Goal: Task Accomplishment & Management: Complete application form

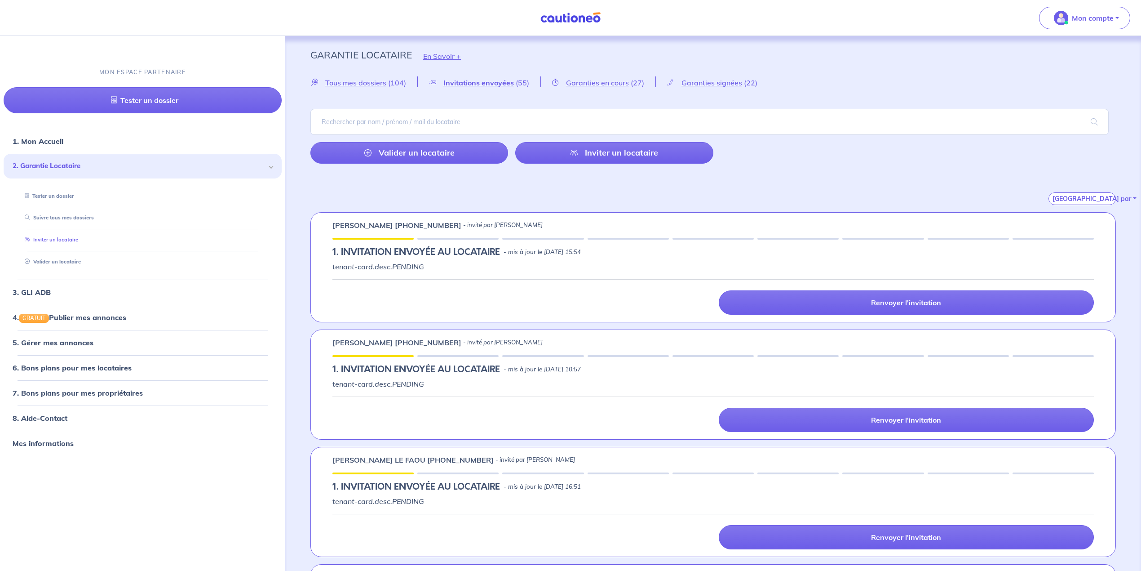
click at [62, 236] on link "Inviter un locataire" at bounding box center [49, 239] width 57 height 6
select select "FR"
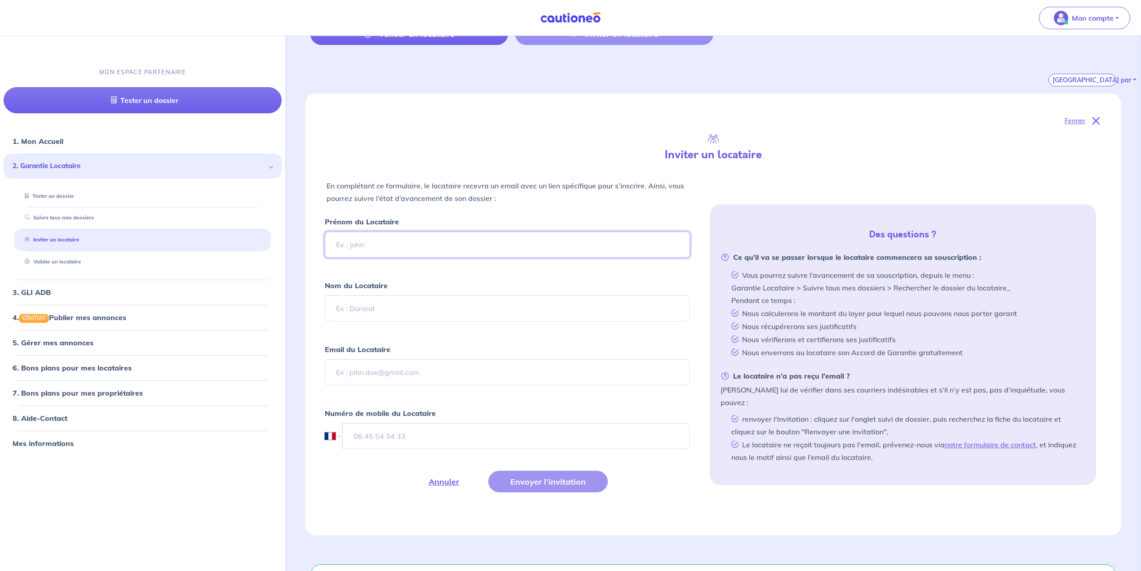
scroll to position [120, 0]
click at [372, 439] on input "tel" at bounding box center [516, 435] width 348 height 26
paste input "[PHONE_NUMBER]"
type input "[PHONE_NUMBER]"
click at [359, 370] on input "Email du Locataire" at bounding box center [507, 371] width 365 height 26
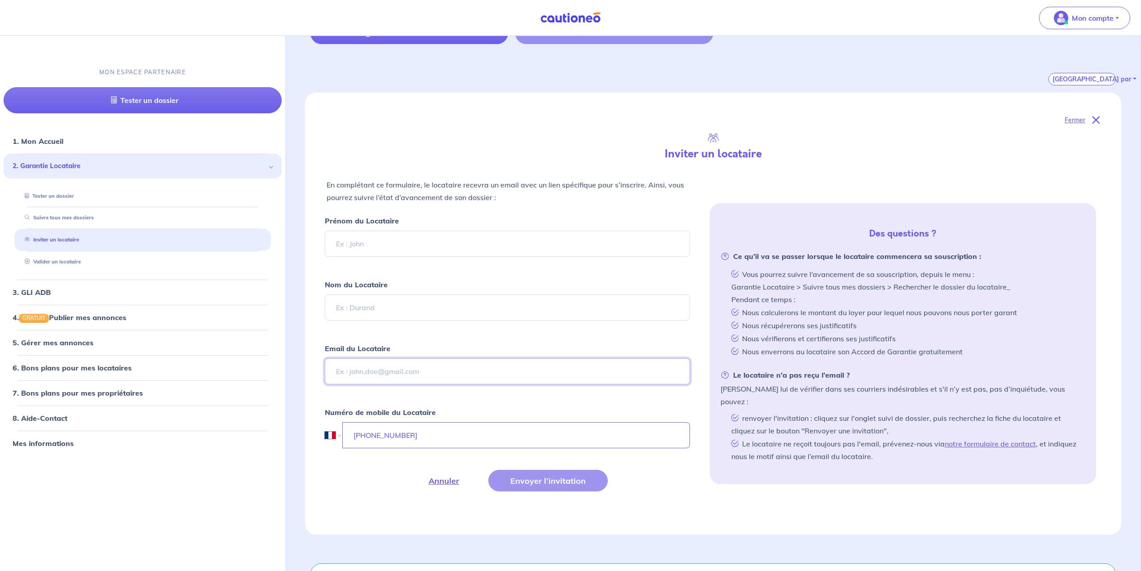
paste input "[PERSON_NAME] [PERSON_NAME][EMAIL_ADDRESS][DOMAIN_NAME]"
type input "[PERSON_NAME] [PERSON_NAME][EMAIL_ADDRESS][DOMAIN_NAME]"
click at [341, 314] on input "Nom du Locataire" at bounding box center [507, 307] width 365 height 26
paste input "[PERSON_NAME] [PERSON_NAME][EMAIL_ADDRESS][DOMAIN_NAME]"
type input "[PERSON_NAME] [PERSON_NAME][EMAIL_ADDRESS][DOMAIN_NAME]"
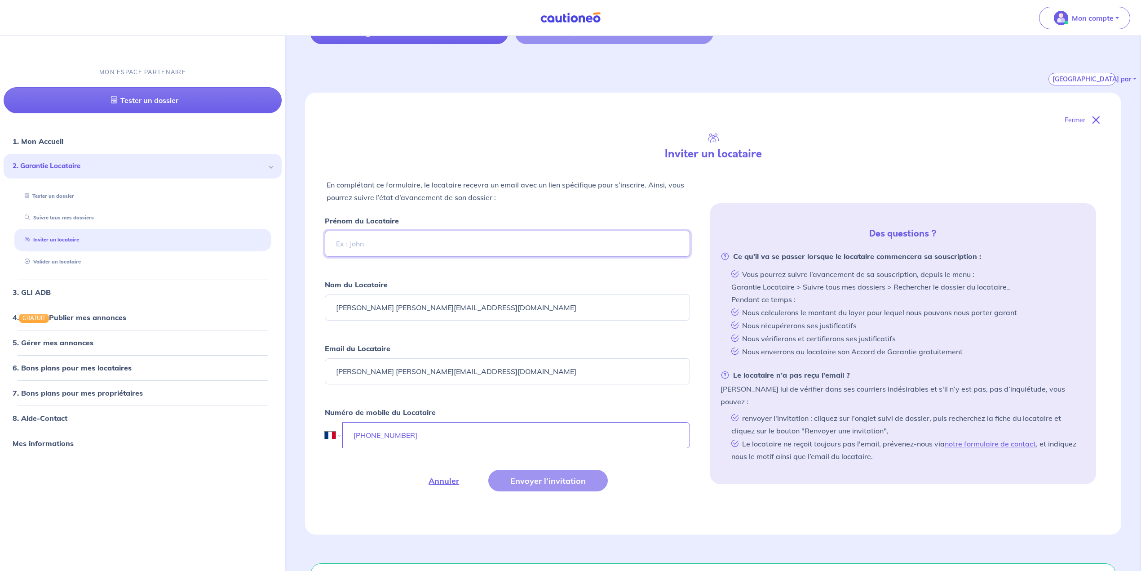
click at [356, 242] on input "Prénom du Locataire" at bounding box center [507, 243] width 365 height 26
paste input "[PERSON_NAME] [PERSON_NAME][EMAIL_ADDRESS][DOMAIN_NAME]"
drag, startPoint x: 365, startPoint y: 243, endPoint x: 509, endPoint y: 241, distance: 143.3
click at [509, 241] on input "[PERSON_NAME] [PERSON_NAME][EMAIL_ADDRESS][DOMAIN_NAME]" at bounding box center [507, 243] width 365 height 26
type input "[PERSON_NAME]"
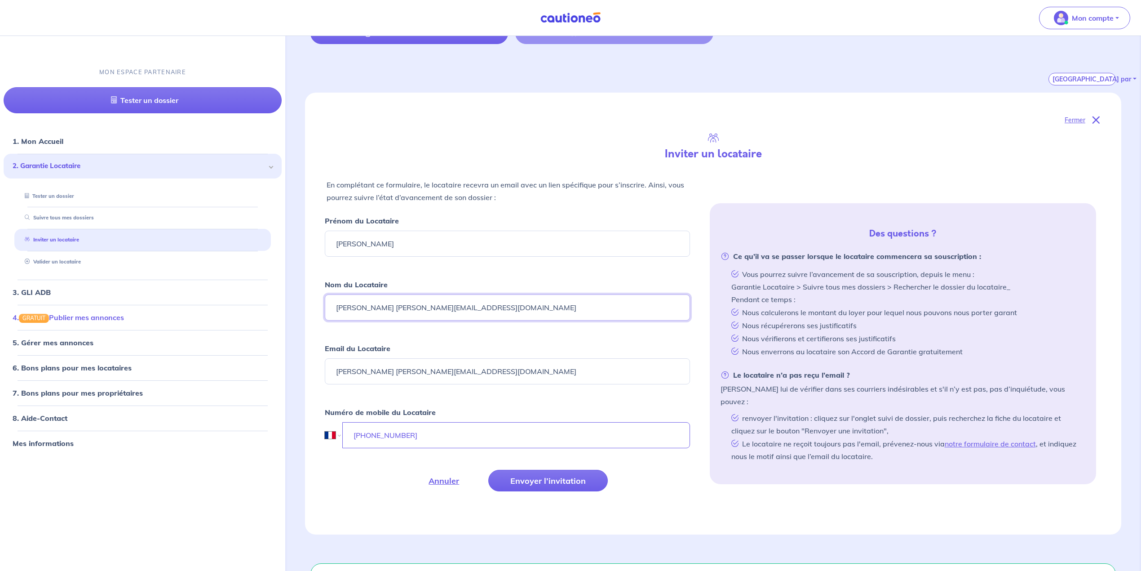
drag, startPoint x: 362, startPoint y: 307, endPoint x: 265, endPoint y: 307, distance: 97.0
drag, startPoint x: 359, startPoint y: 308, endPoint x: 527, endPoint y: 308, distance: 168.5
click at [527, 308] on input "Costes [EMAIL_ADDRESS][DOMAIN_NAME]" at bounding box center [507, 307] width 365 height 26
type input "Costes"
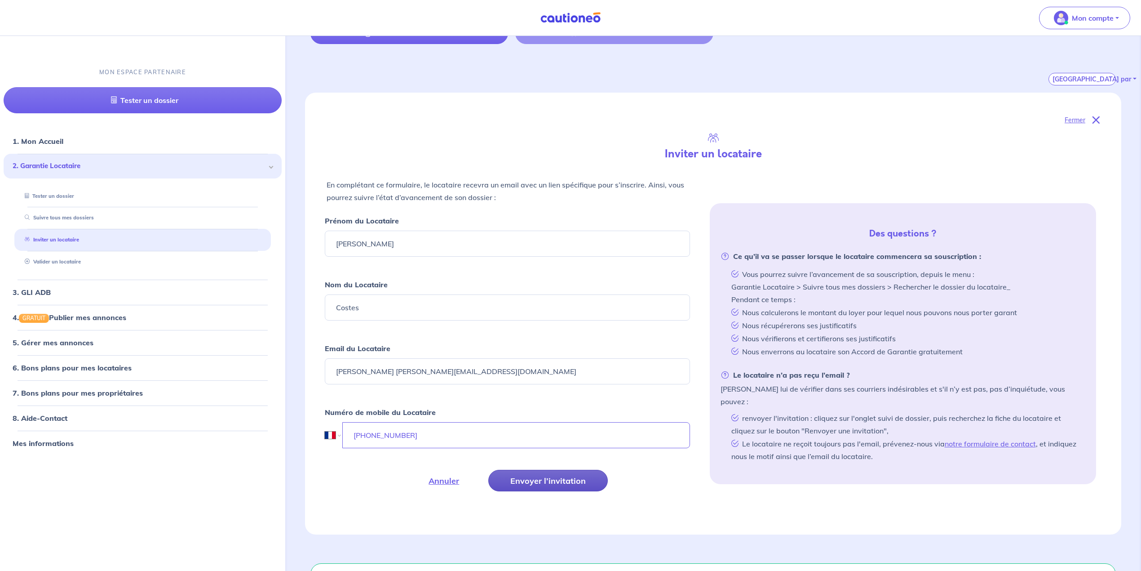
click at [548, 489] on button "Envoyer l’invitation" at bounding box center [548, 480] width 120 height 22
drag, startPoint x: 385, startPoint y: 372, endPoint x: 163, endPoint y: 366, distance: 222.0
type input "[PERSON_NAME][EMAIL_ADDRESS][DOMAIN_NAME]"
click at [521, 475] on button "Envoyer l’invitation" at bounding box center [548, 480] width 120 height 22
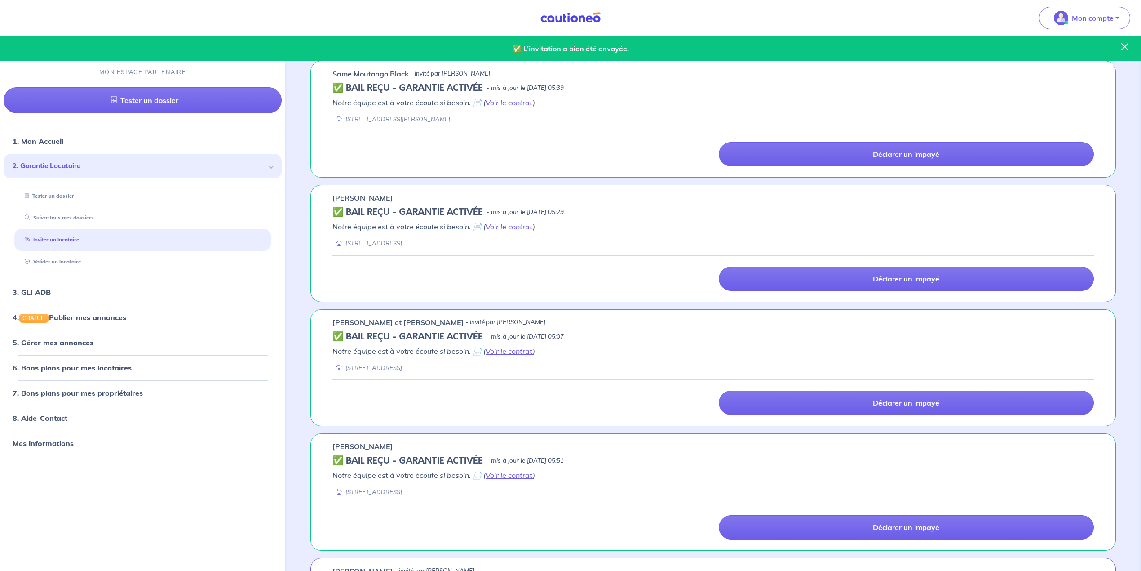
scroll to position [359, 0]
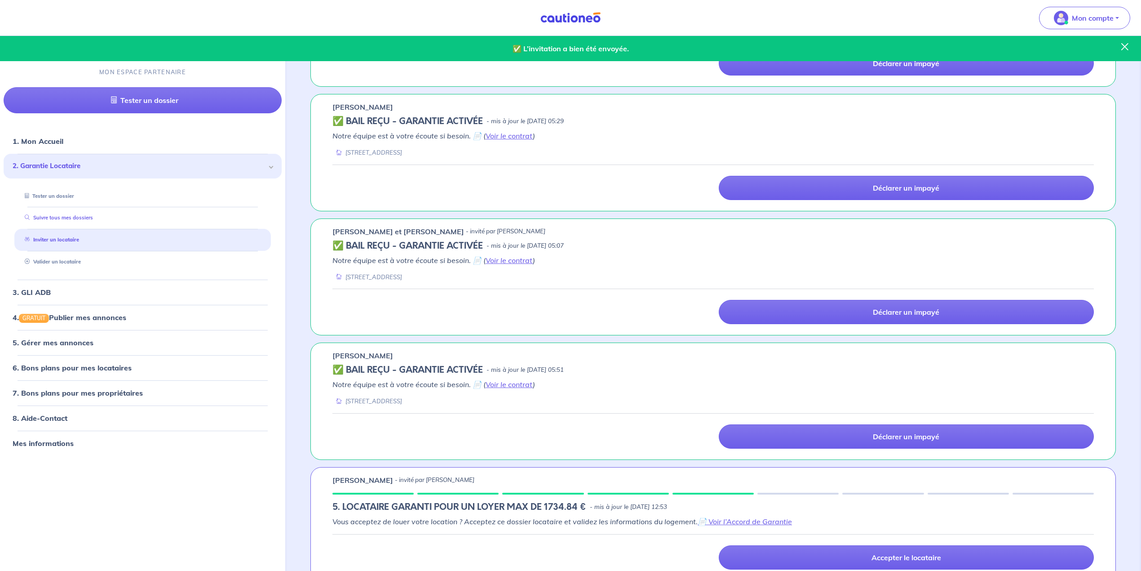
click at [64, 220] on link "Suivre tous mes dossiers" at bounding box center [57, 217] width 72 height 6
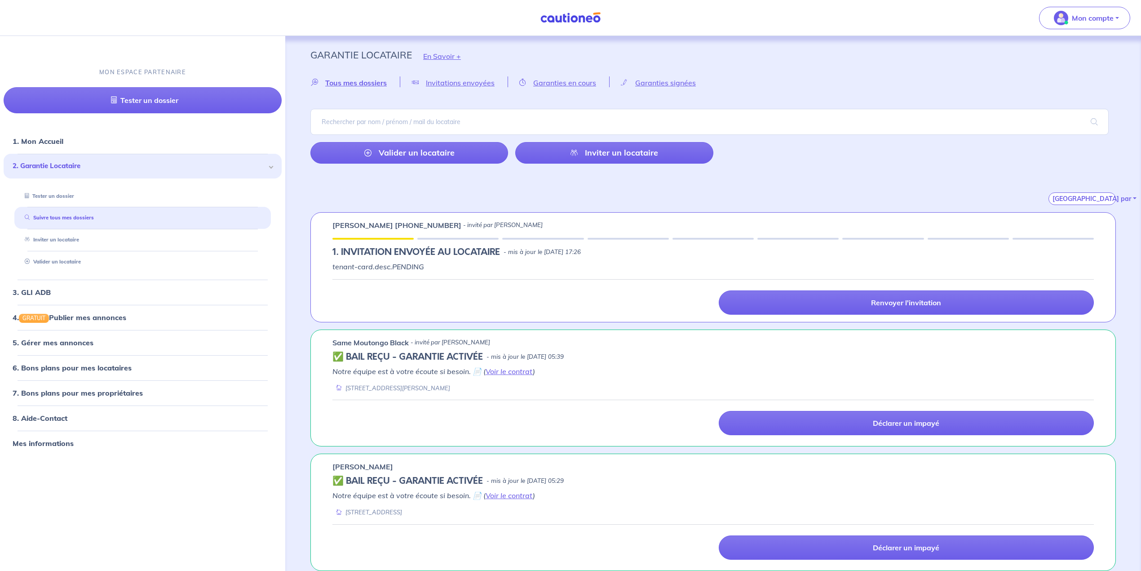
click at [535, 76] on div "Tous mes dossiers Loading... Invitations envoyées Loading... Garanties en cours…" at bounding box center [713, 81] width 806 height 11
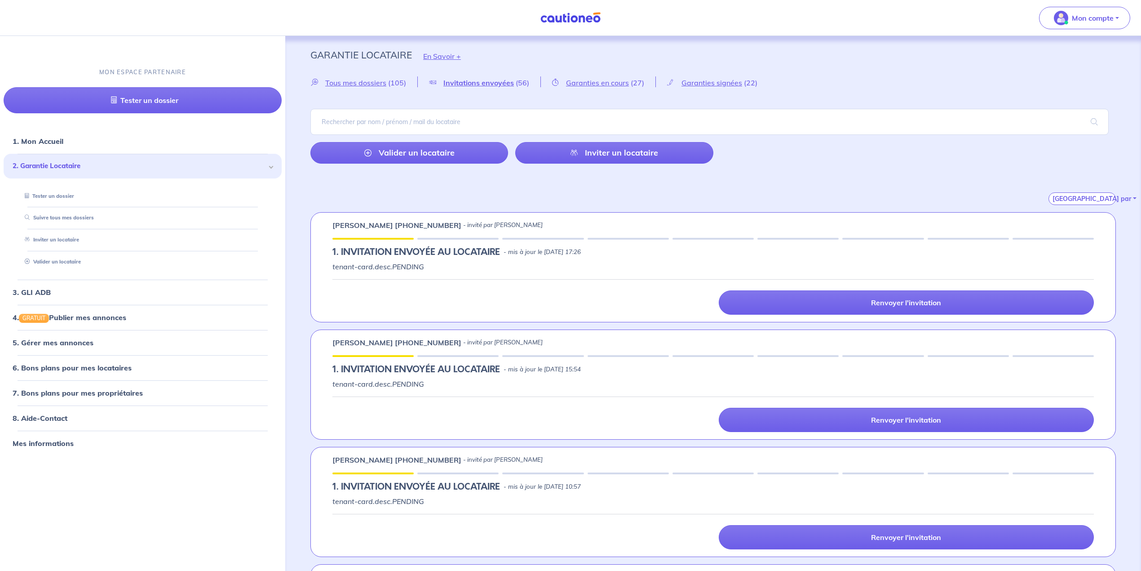
click at [360, 76] on div "Tous mes dossiers (105)" at bounding box center [363, 81] width 107 height 11
click at [358, 86] on span "Tous mes dossiers" at bounding box center [355, 82] width 61 height 9
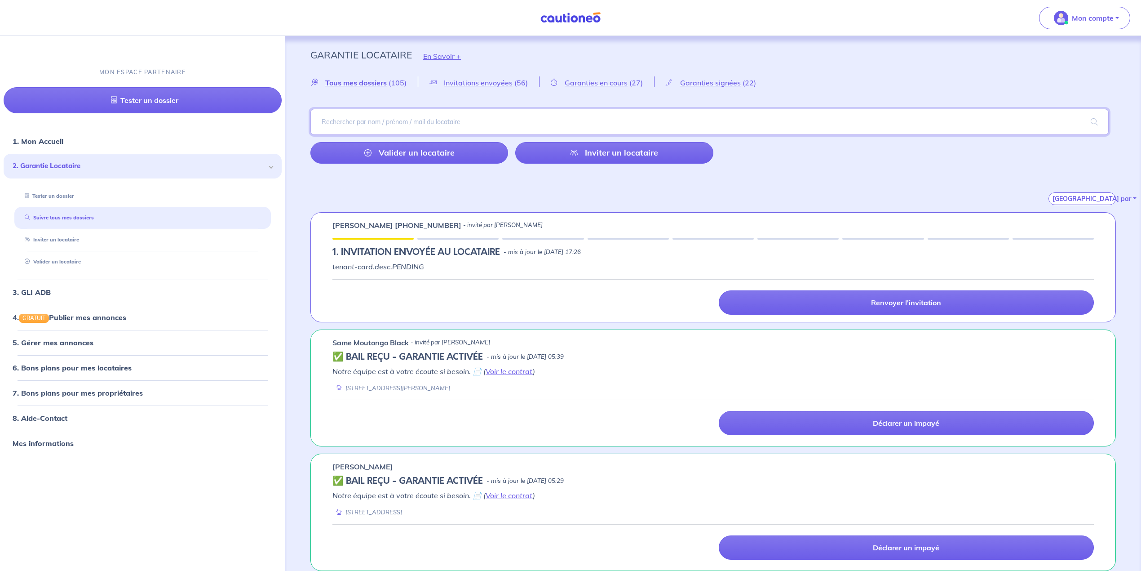
click at [628, 124] on input "search" at bounding box center [709, 122] width 798 height 26
type input "lefe"
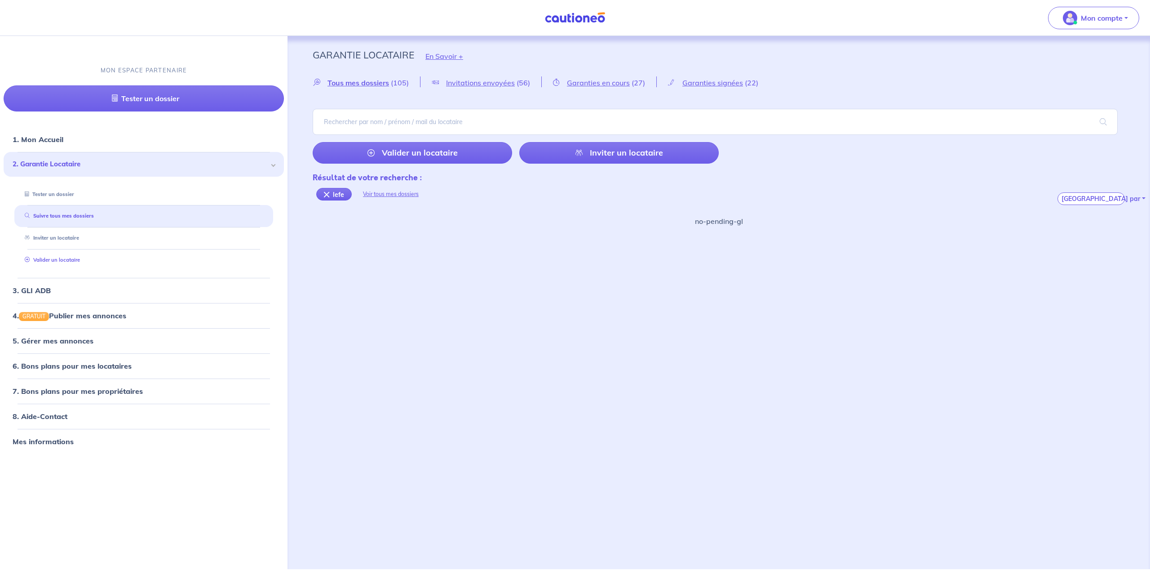
click at [62, 259] on link "Valider un locataire" at bounding box center [50, 260] width 59 height 6
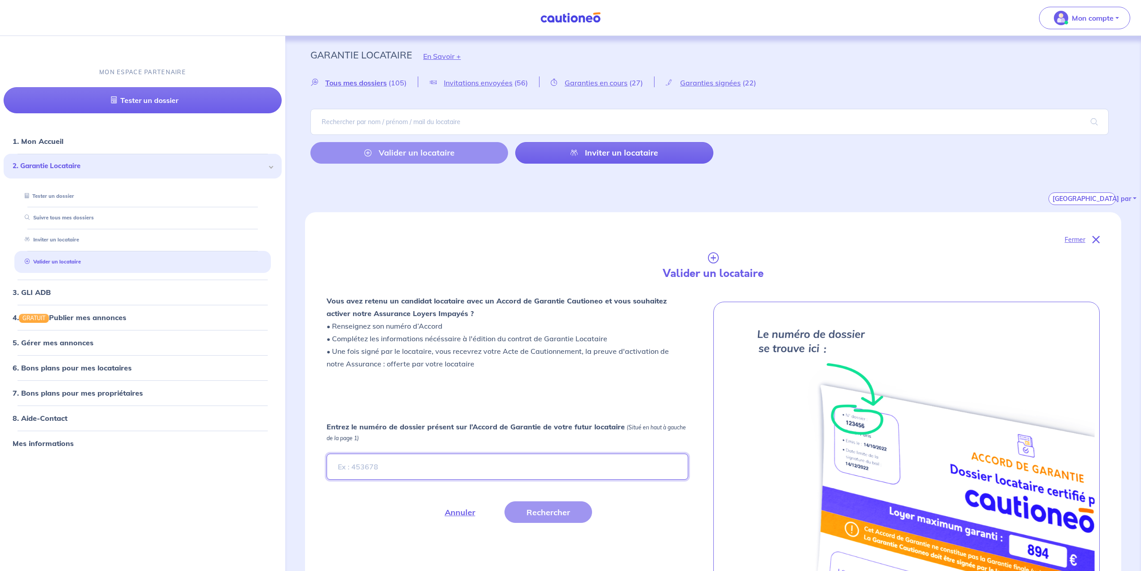
click at [393, 466] on input "Entrez le numéro de dossier présent sur l’Accord de Garantie de votre futur loc…" at bounding box center [508, 466] width 362 height 26
paste input "WgQopD"
type input "WgQopD"
click at [523, 505] on button "Rechercher" at bounding box center [549, 512] width 88 height 22
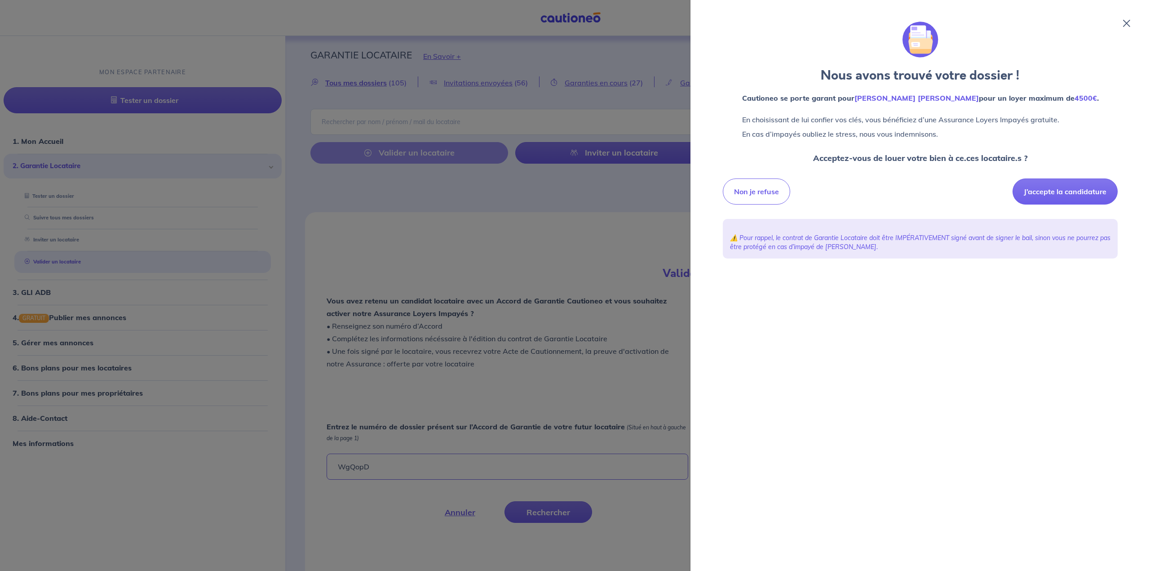
click at [640, 225] on div at bounding box center [575, 285] width 1150 height 571
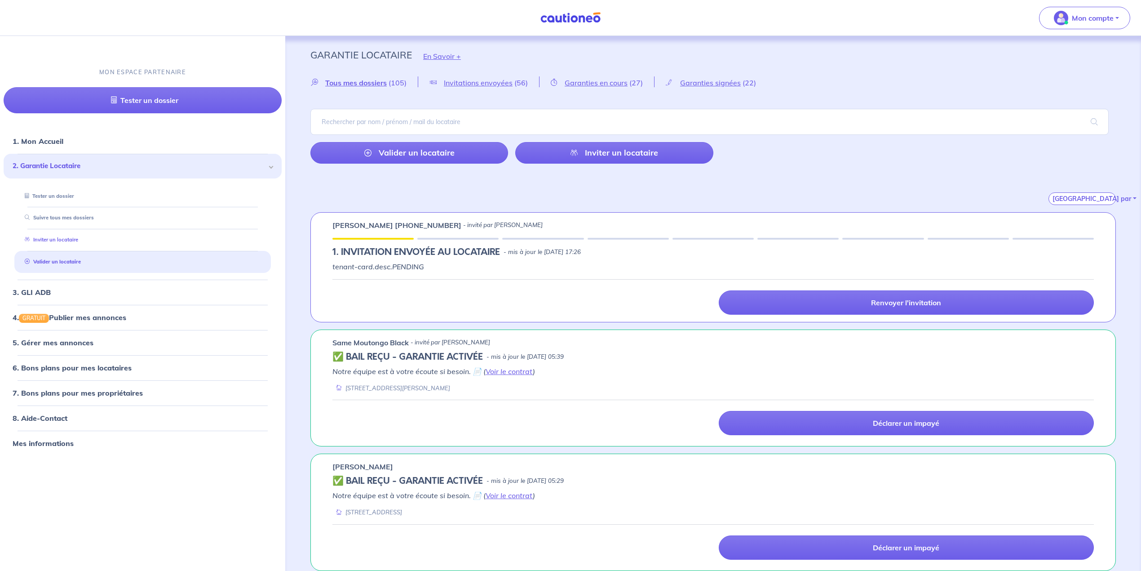
click at [60, 237] on link "Inviter un locataire" at bounding box center [49, 239] width 57 height 6
select select "FR"
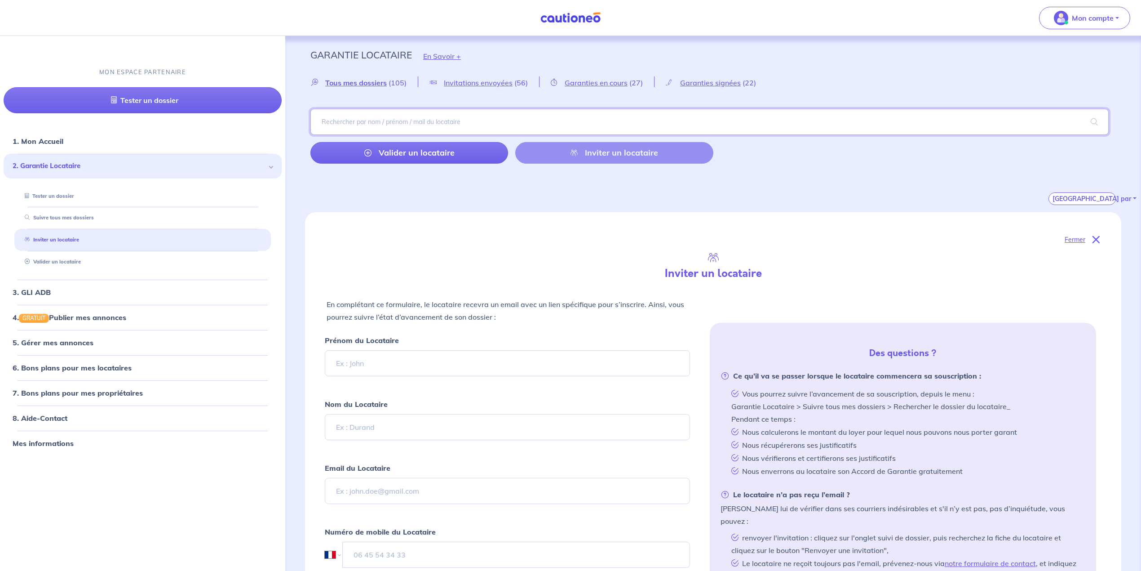
click at [391, 118] on input "search" at bounding box center [709, 122] width 798 height 26
click at [54, 218] on link "Suivre tous mes dossiers" at bounding box center [57, 217] width 72 height 6
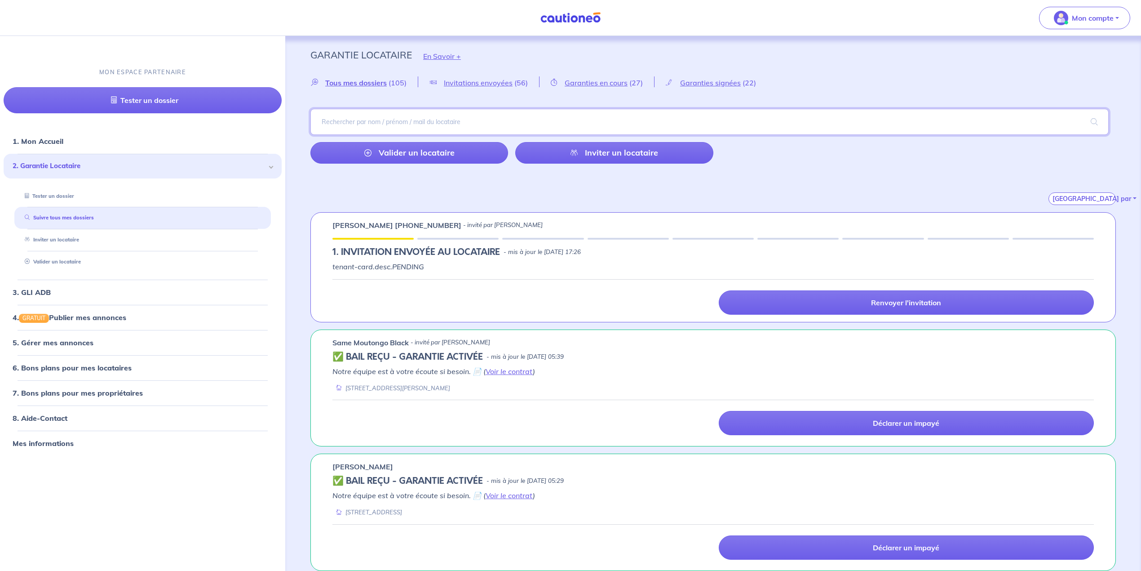
click at [356, 121] on input "search" at bounding box center [709, 122] width 798 height 26
paste input "WgQopD"
type input "WgQopD"
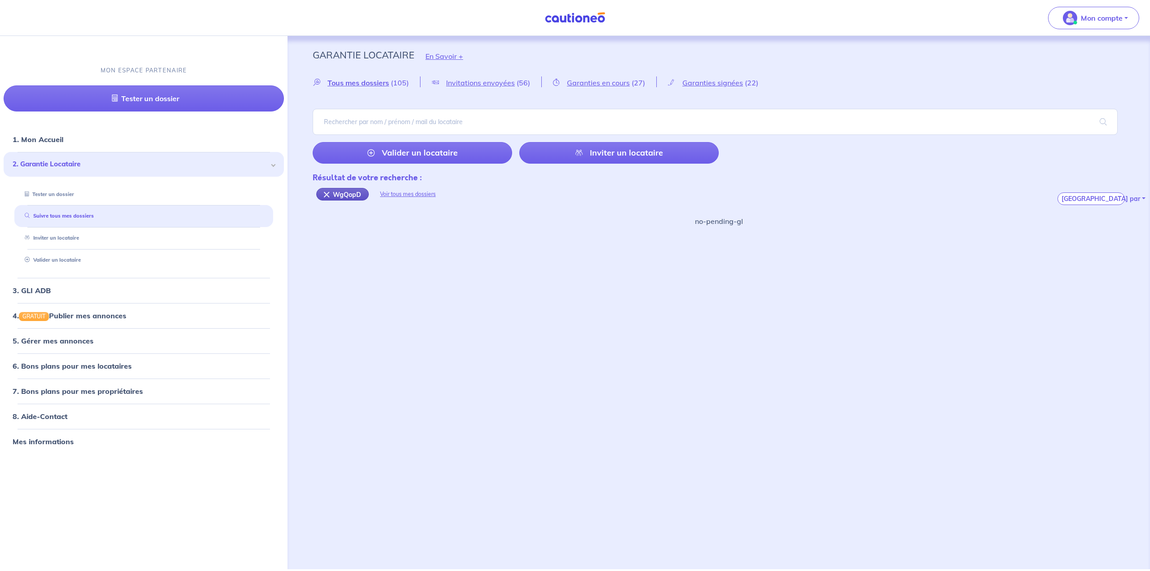
click at [328, 193] on div "WgQopD" at bounding box center [342, 194] width 53 height 13
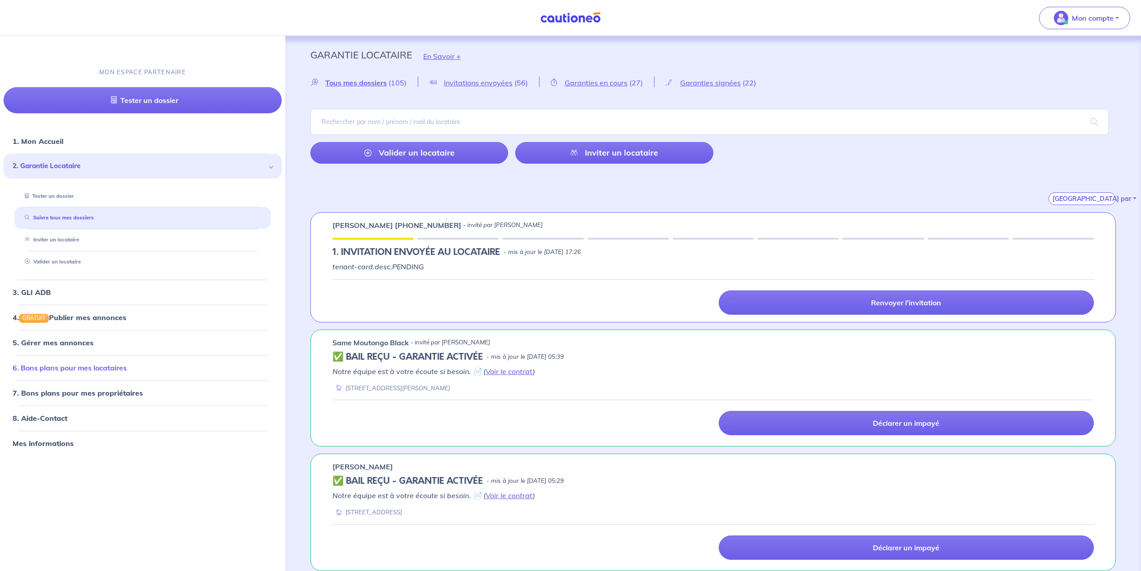
click at [80, 367] on link "6. Bons plans pour mes locataires" at bounding box center [70, 367] width 114 height 9
click at [49, 241] on link "Inviter un locataire" at bounding box center [49, 239] width 57 height 6
select select "FR"
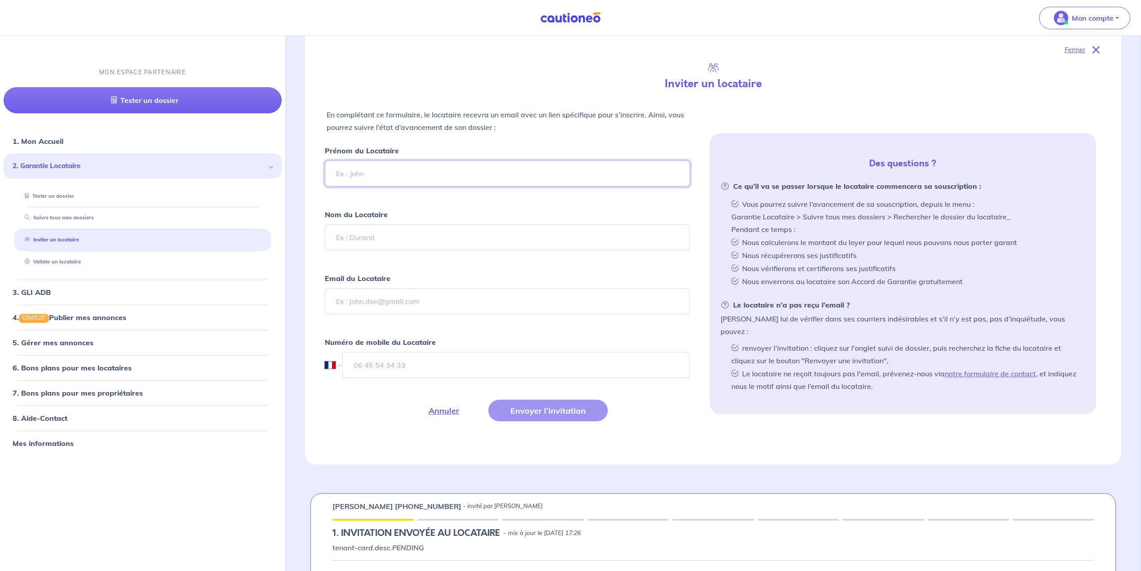
scroll to position [60, 0]
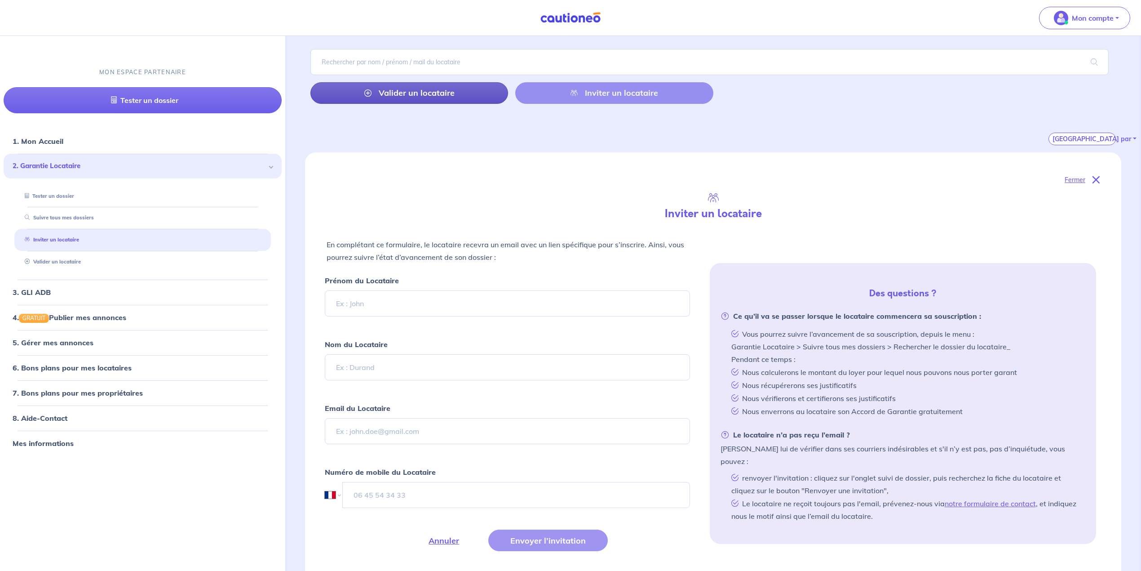
click at [451, 99] on link "Valider un locataire" at bounding box center [409, 93] width 198 height 22
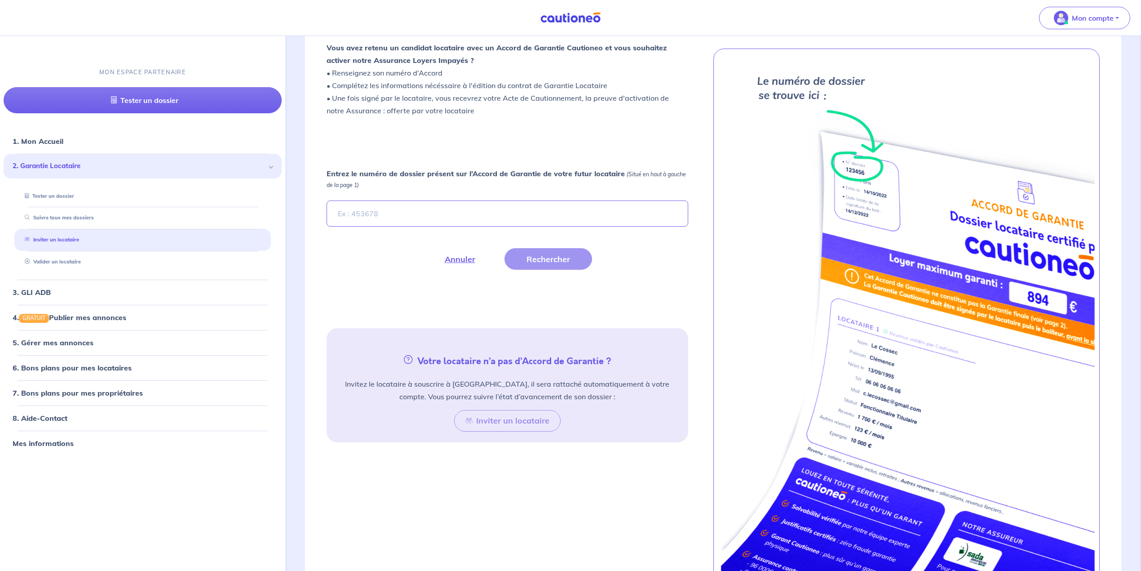
scroll to position [737, 0]
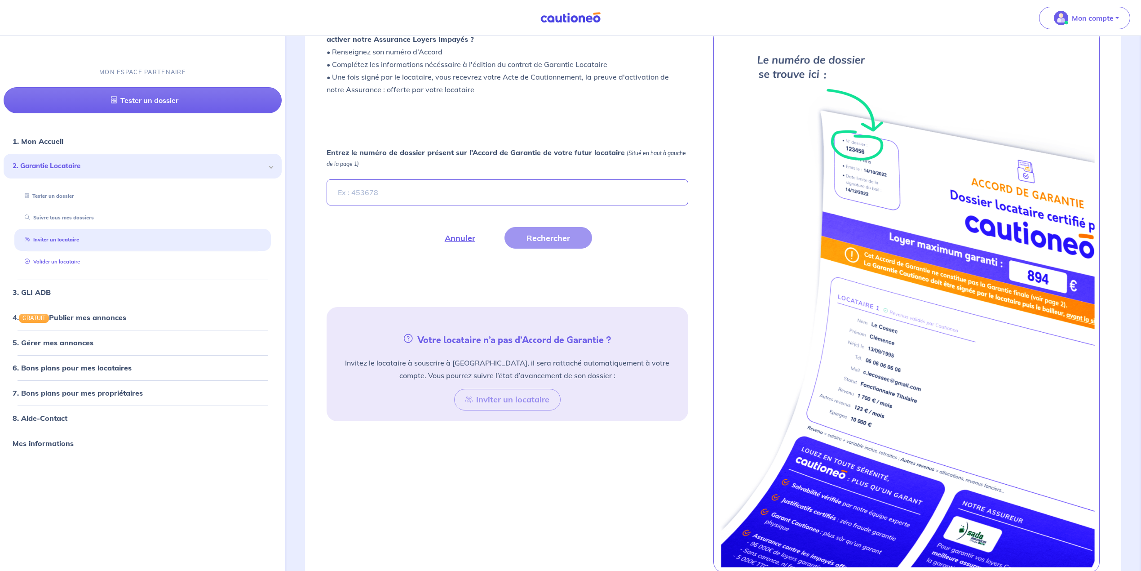
click at [58, 265] on link "Valider un locataire" at bounding box center [50, 261] width 59 height 6
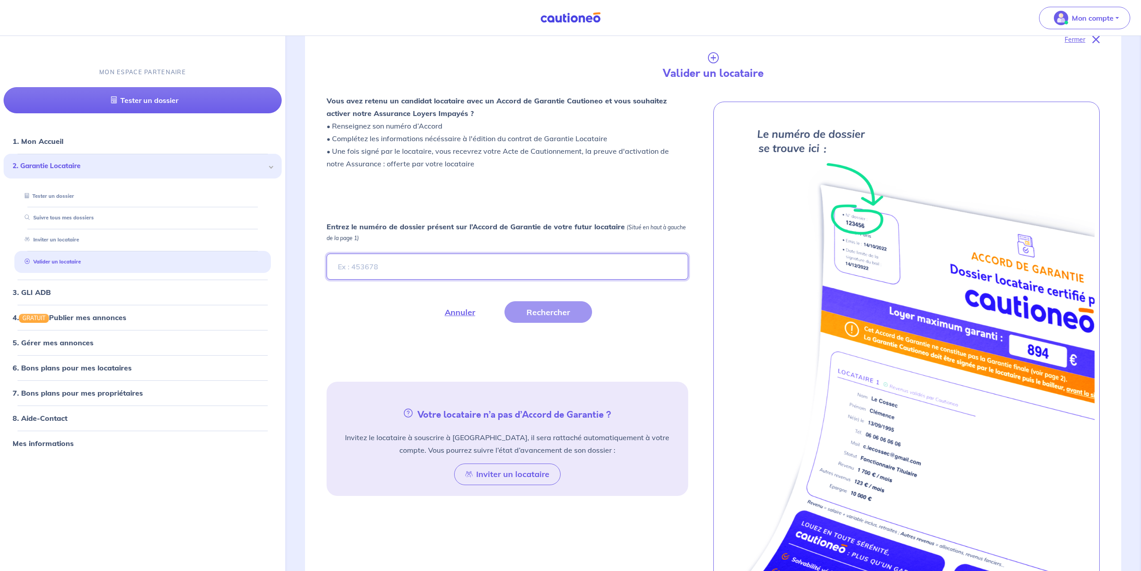
scroll to position [182, 0]
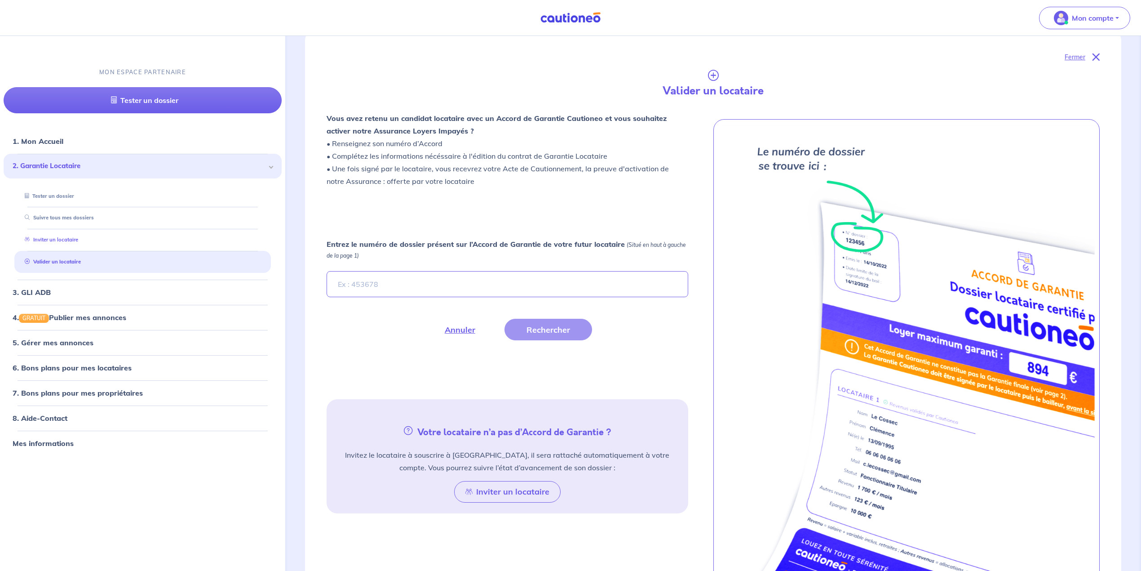
click at [44, 241] on link "Inviter un locataire" at bounding box center [49, 239] width 57 height 6
select select "FR"
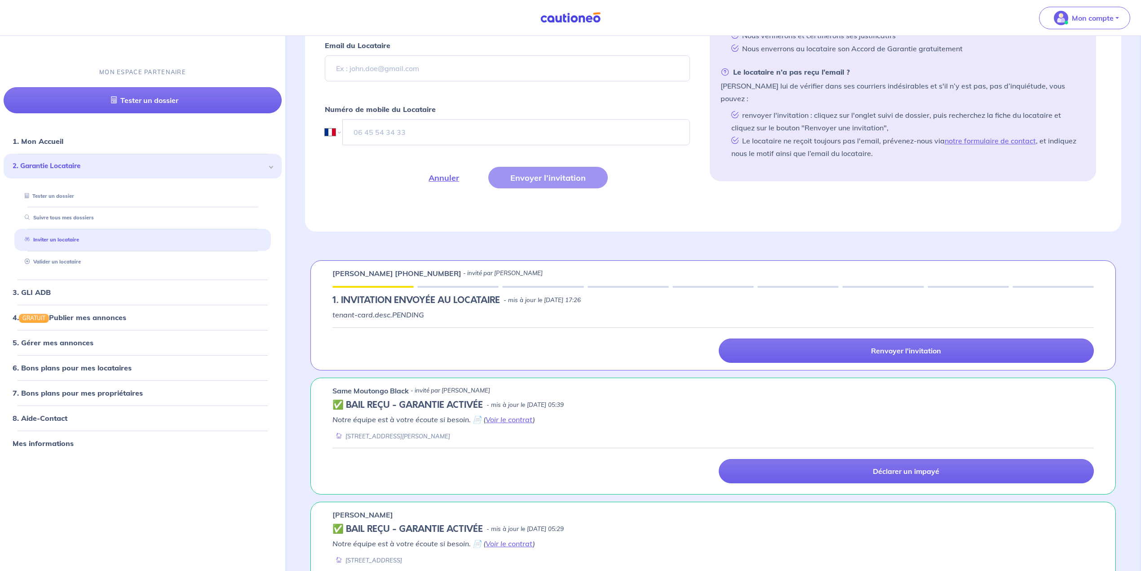
scroll to position [482, 0]
